Goal: Information Seeking & Learning: Check status

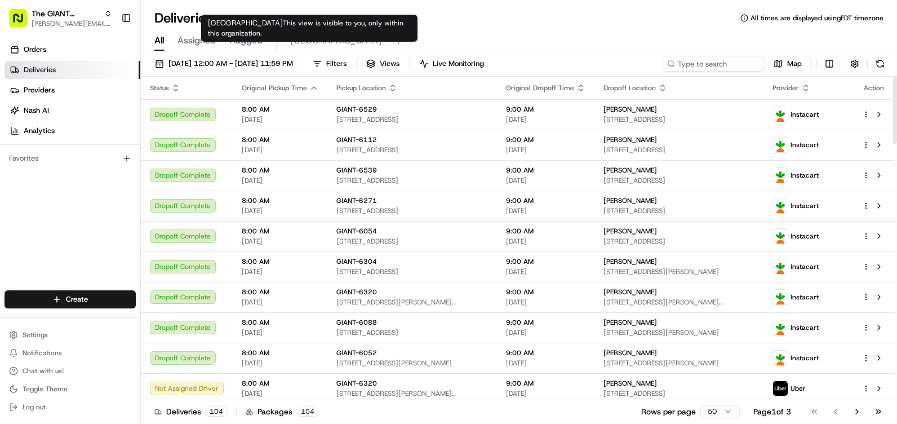
click at [303, 44] on span "[GEOGRAPHIC_DATA]" at bounding box center [335, 41] width 91 height 14
